Goal: Information Seeking & Learning: Learn about a topic

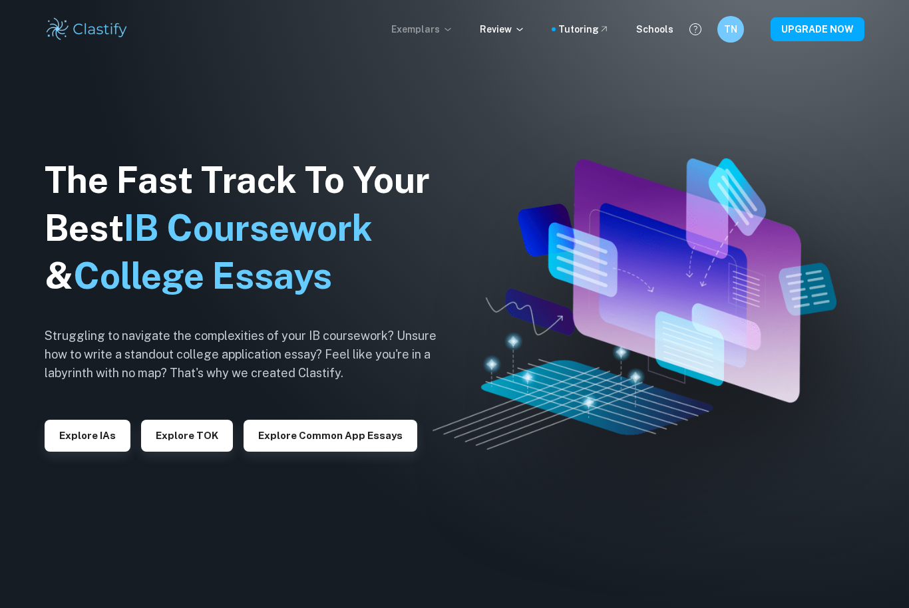
click at [407, 27] on p "Exemplars" at bounding box center [422, 29] width 62 height 15
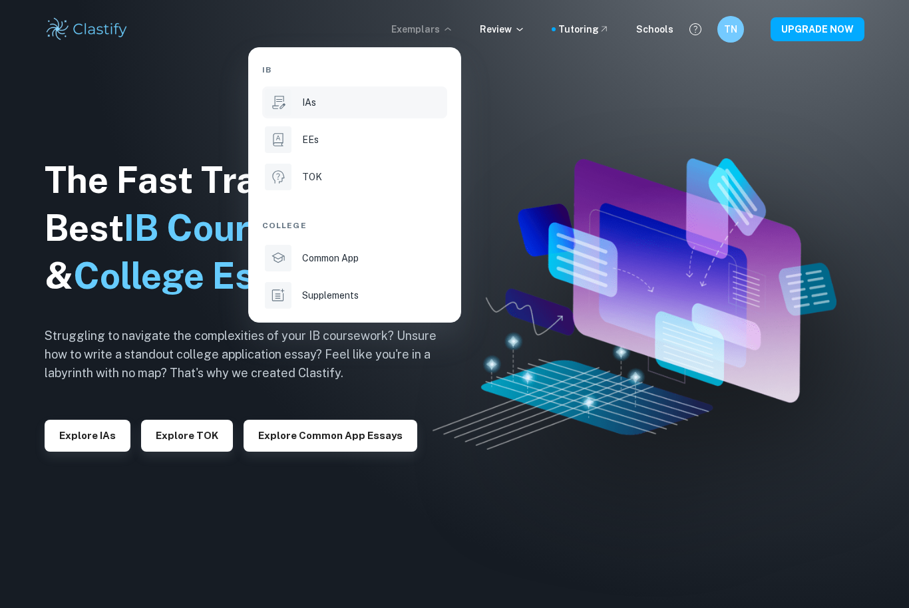
click at [323, 112] on li "IAs" at bounding box center [354, 102] width 185 height 32
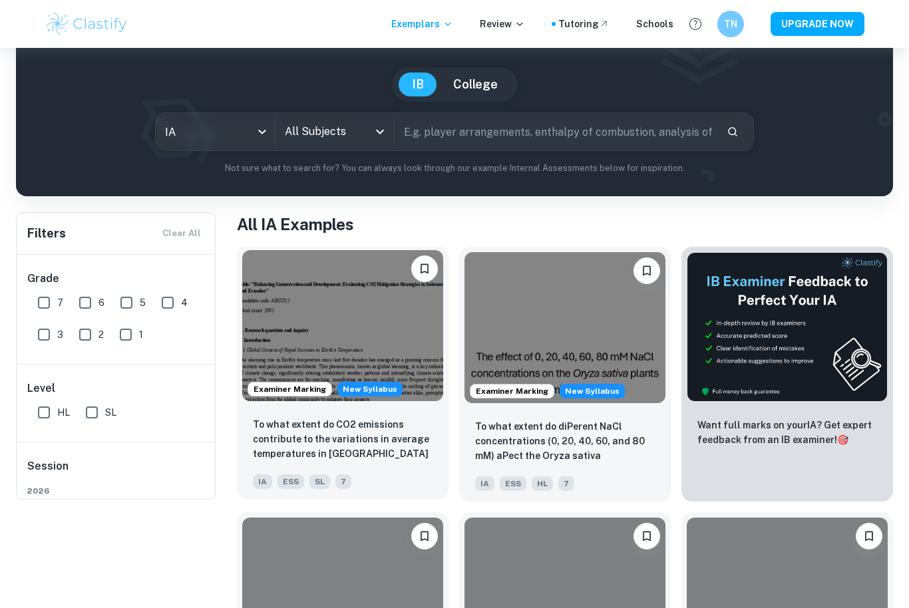
scroll to position [129, 0]
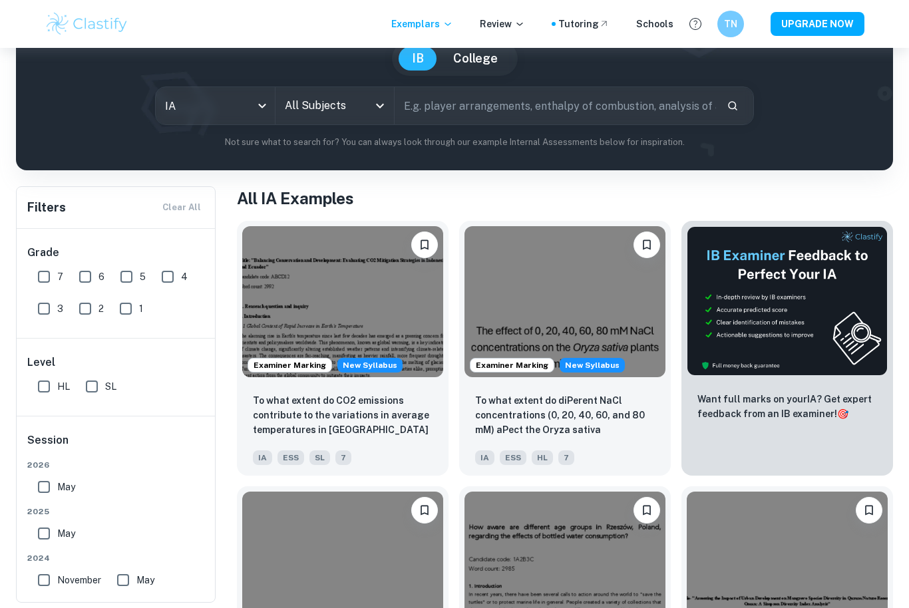
click at [332, 112] on input "All Subjects" at bounding box center [324, 105] width 87 height 25
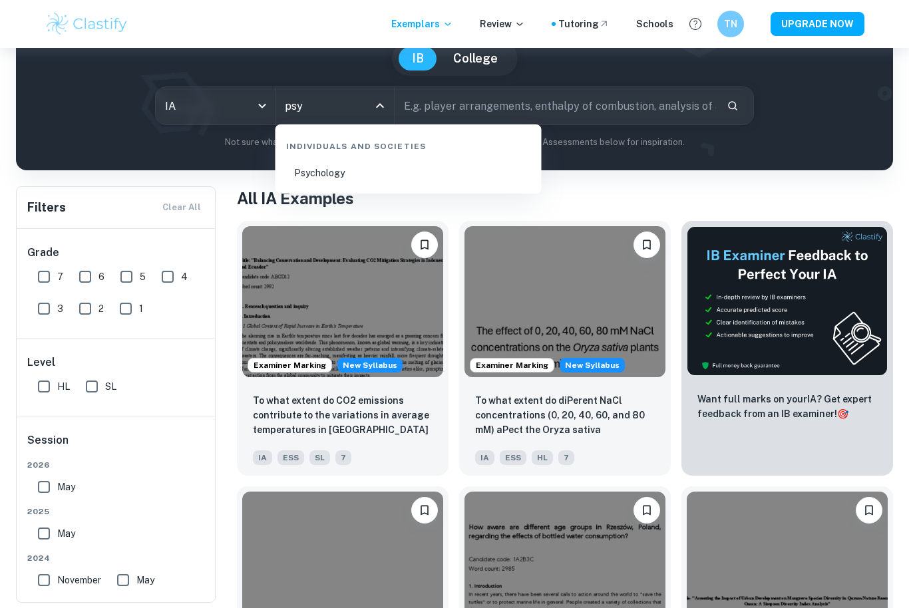
type input "psy"
drag, startPoint x: 327, startPoint y: 208, endPoint x: 320, endPoint y: 179, distance: 30.0
click at [0, 0] on html "We value your privacy We use cookies to enhance your browsing experience, serve…" at bounding box center [454, 175] width 909 height 608
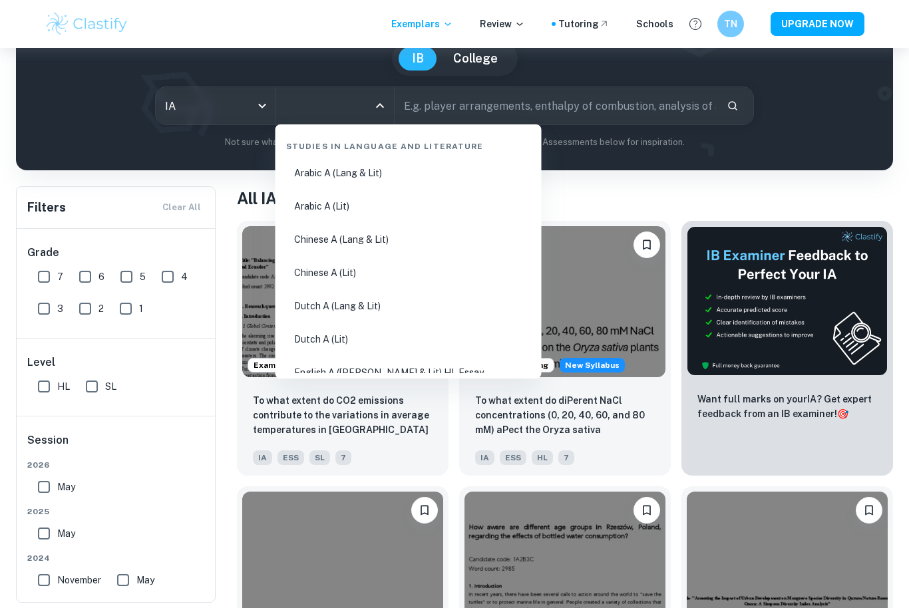
click at [310, 104] on input "All Subjects" at bounding box center [324, 105] width 87 height 25
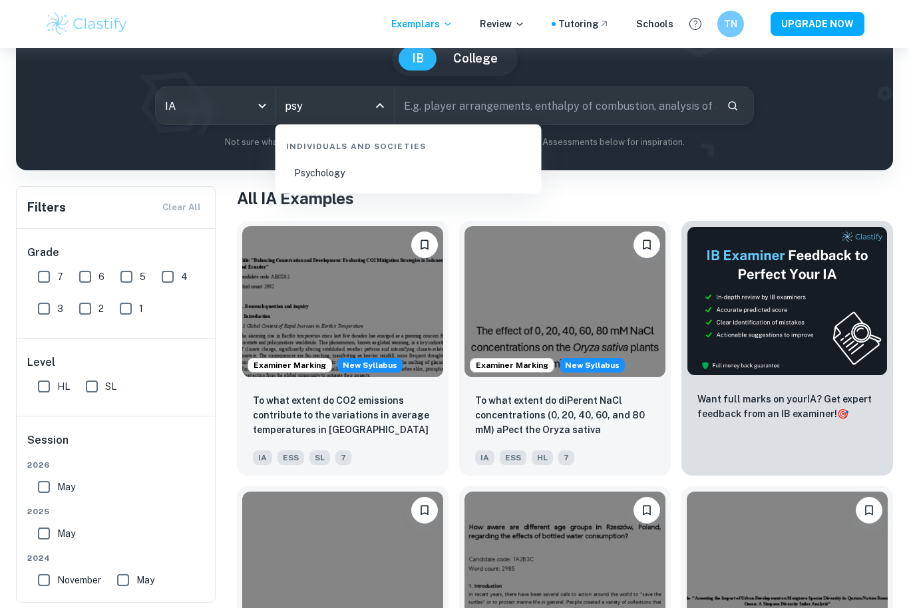
type input "psy"
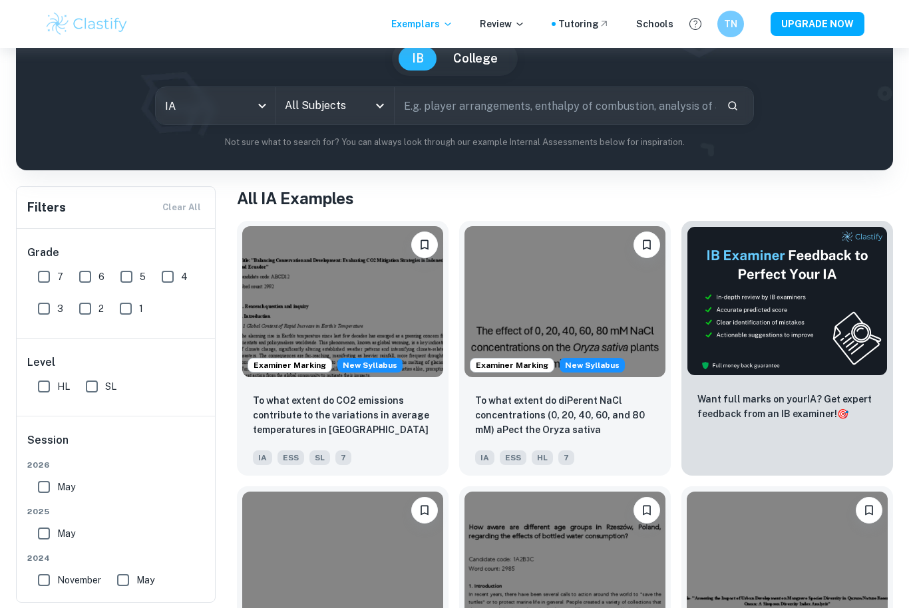
drag, startPoint x: 310, startPoint y: 106, endPoint x: -1, endPoint y: -130, distance: 389.9
click at [0, 0] on html "We value your privacy We use cookies to enhance your browsing experience, serve…" at bounding box center [454, 175] width 909 height 608
click at [317, 111] on input "All Subjects" at bounding box center [324, 105] width 87 height 25
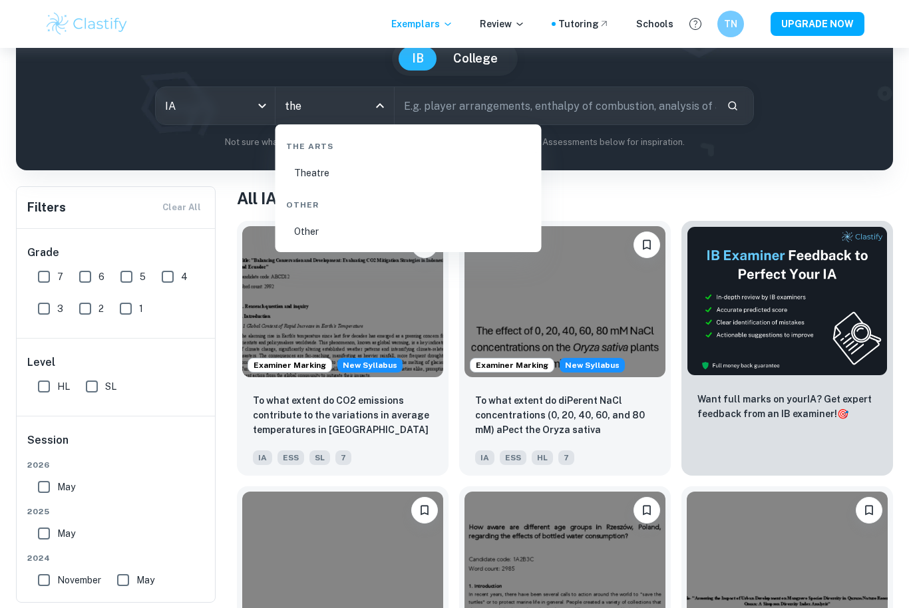
click at [318, 181] on li "Theatre" at bounding box center [409, 173] width 256 height 31
type input "Theatre"
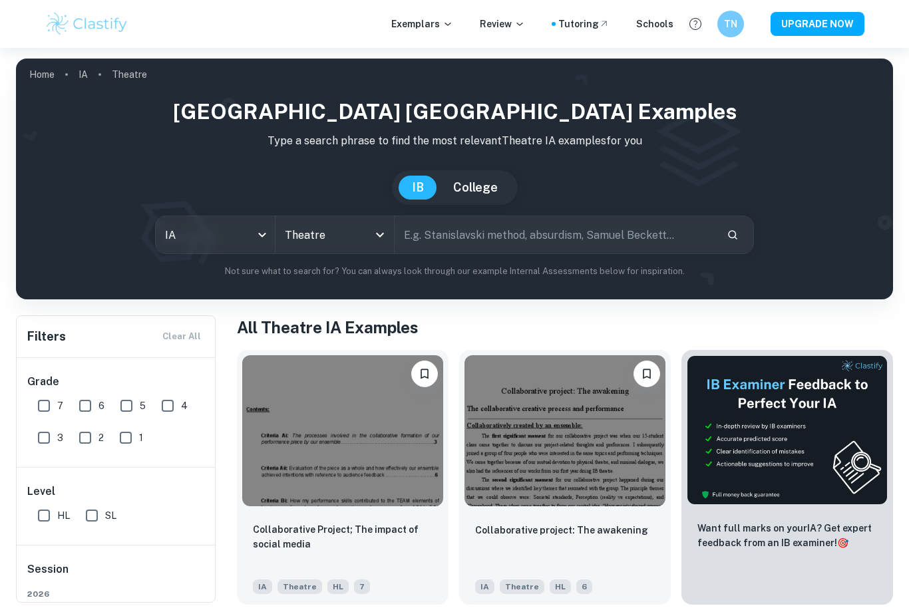
click at [465, 226] on input "text" at bounding box center [555, 234] width 321 height 37
type input "Production"
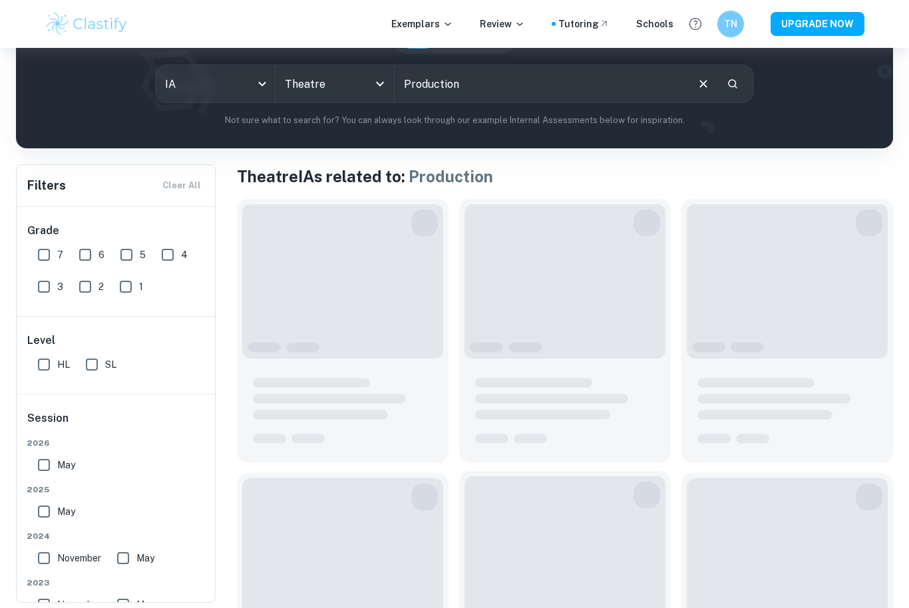
scroll to position [150, 0]
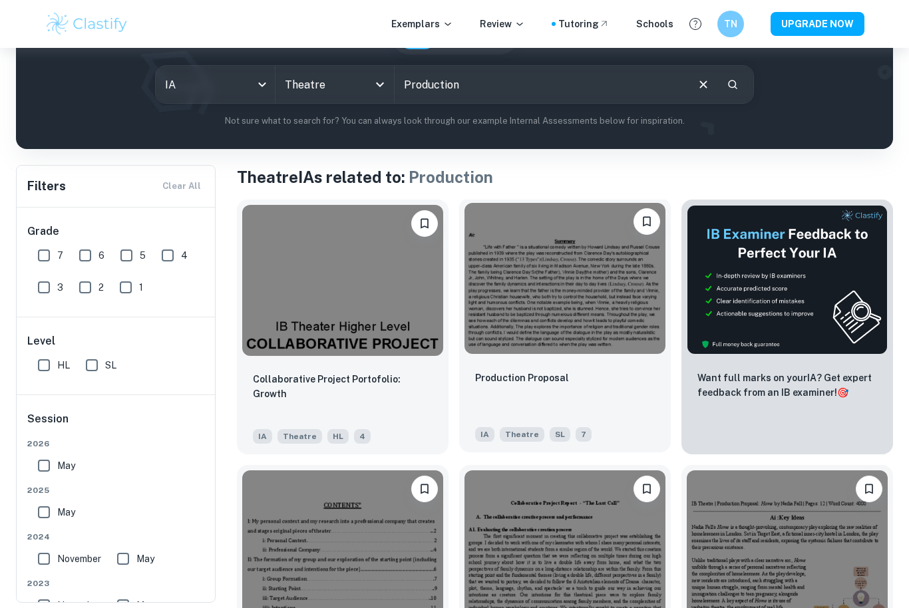
click at [563, 294] on img at bounding box center [564, 278] width 201 height 151
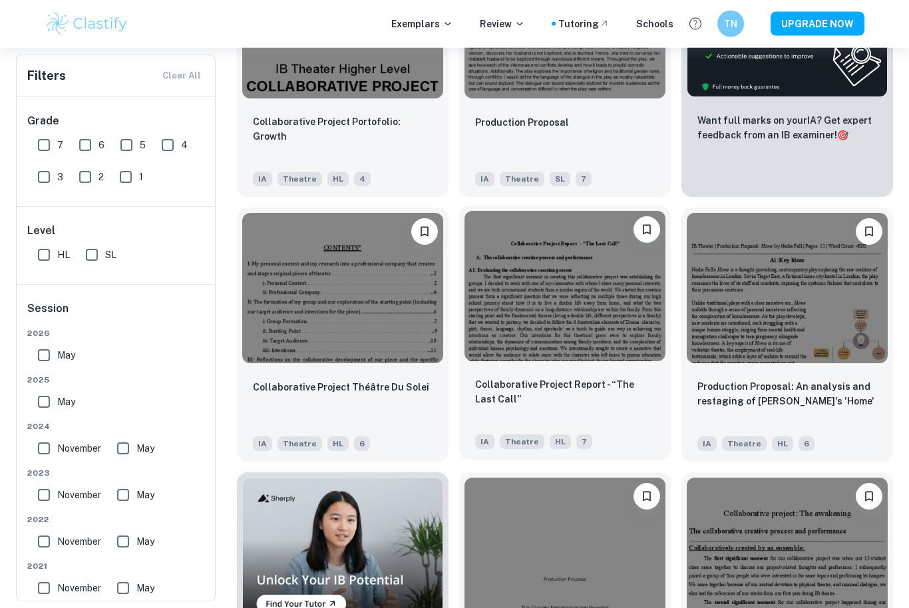
scroll to position [408, 0]
click at [516, 284] on img at bounding box center [564, 286] width 201 height 151
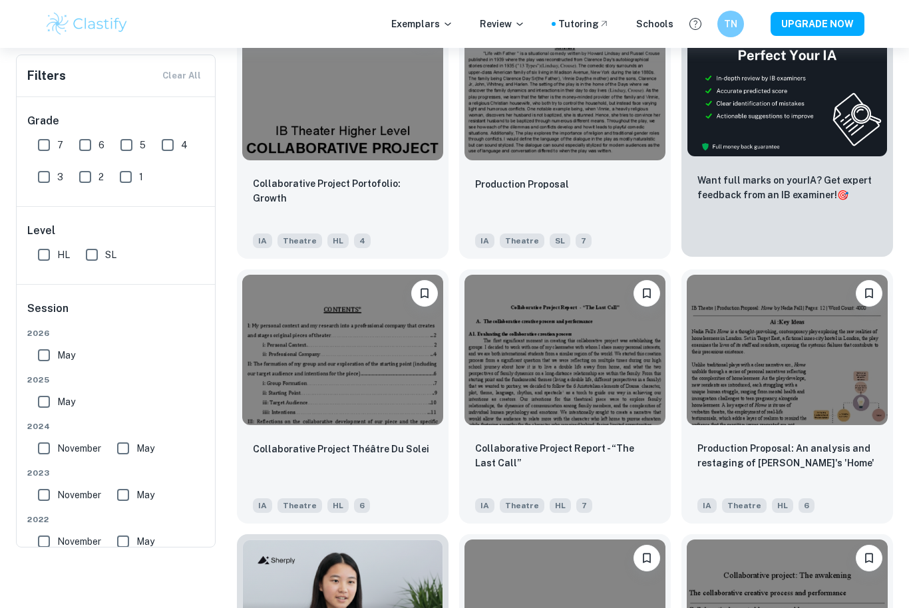
scroll to position [206, 0]
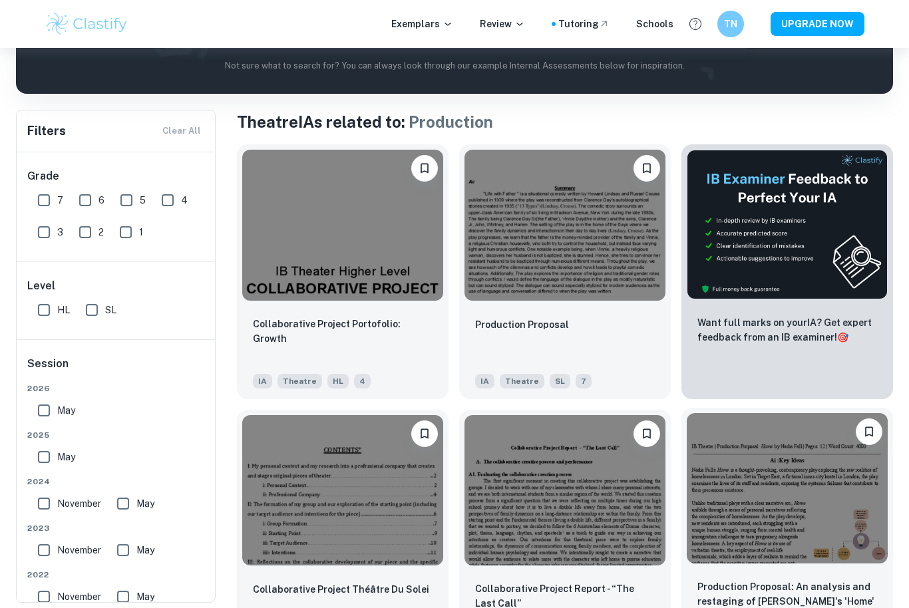
click at [773, 419] on img at bounding box center [787, 488] width 201 height 151
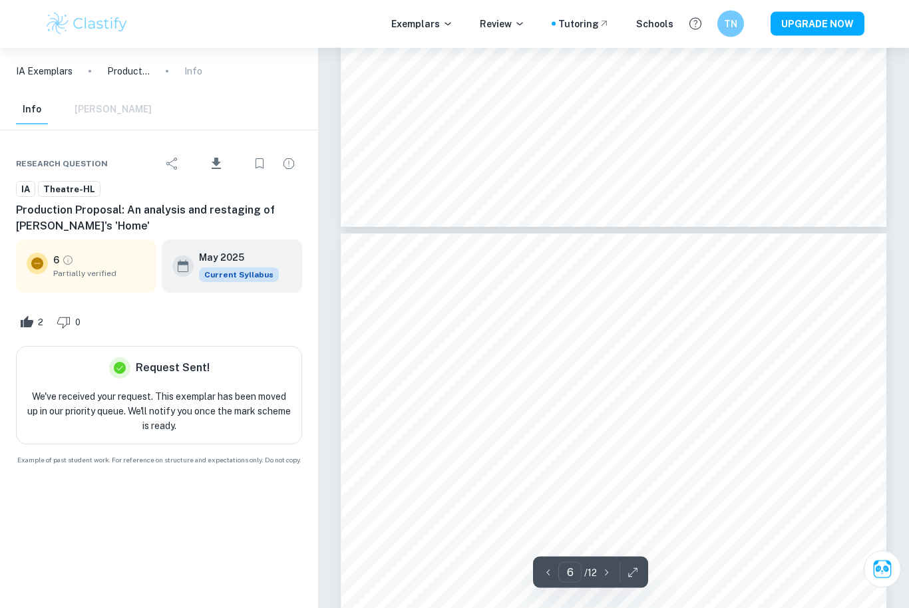
scroll to position [3887, 0]
type input "2"
